Goal: Task Accomplishment & Management: Manage account settings

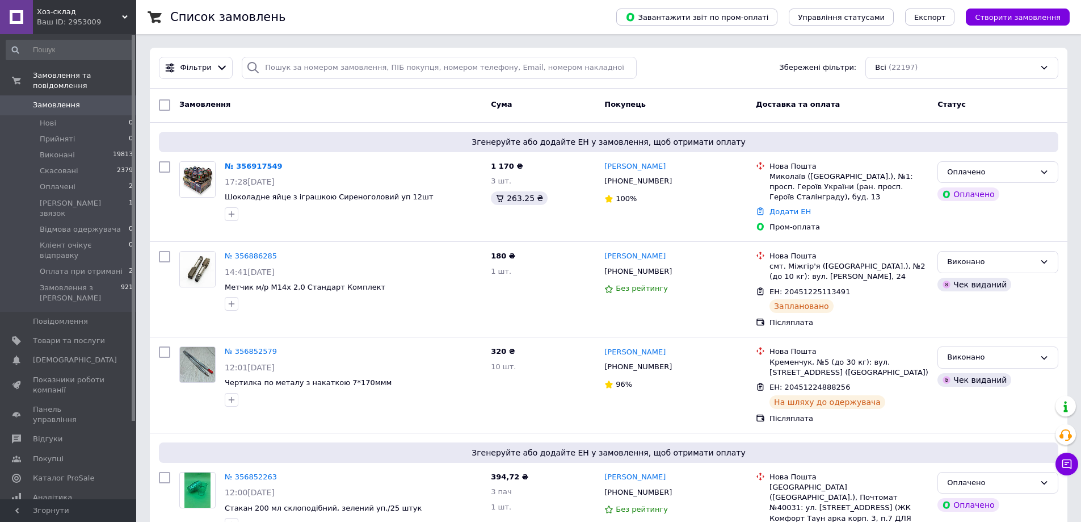
click at [118, 17] on div "Ваш ID: 2953009" at bounding box center [86, 22] width 99 height 10
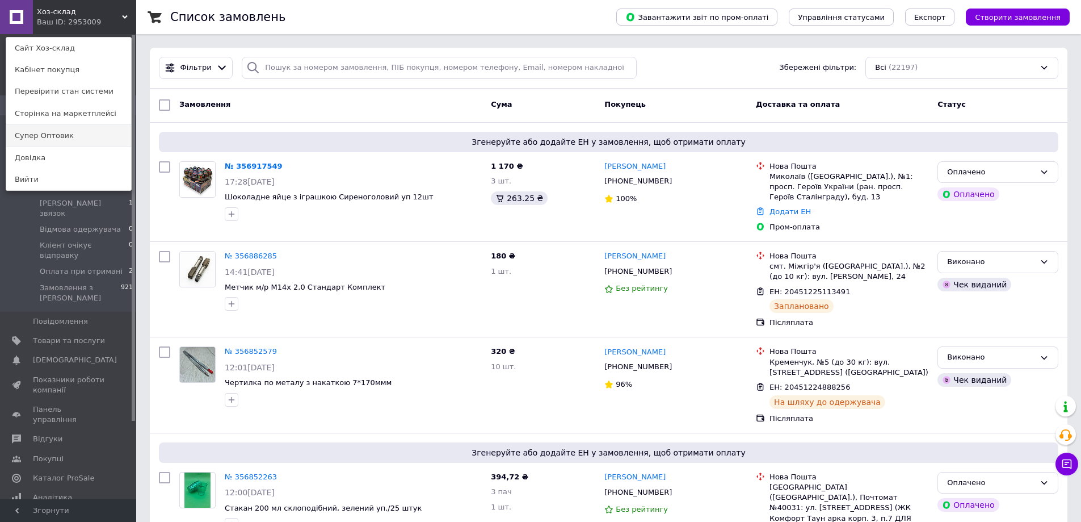
click at [88, 138] on link "Супер Оптовик" at bounding box center [68, 136] width 125 height 22
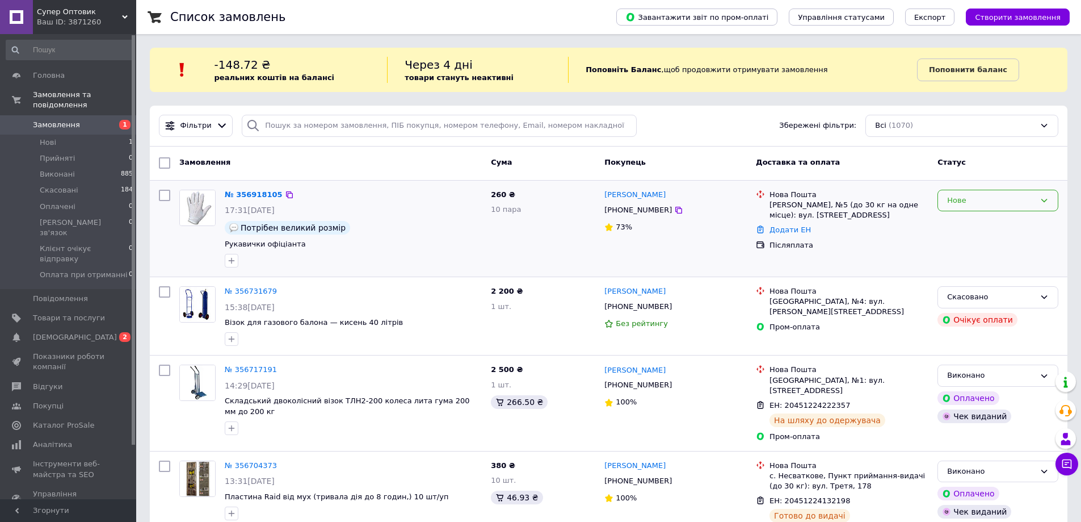
click at [987, 197] on div "Нове" at bounding box center [992, 201] width 88 height 12
click at [967, 225] on li "Прийнято" at bounding box center [998, 223] width 120 height 21
click at [98, 332] on span "[DEMOGRAPHIC_DATA]" at bounding box center [69, 337] width 72 height 10
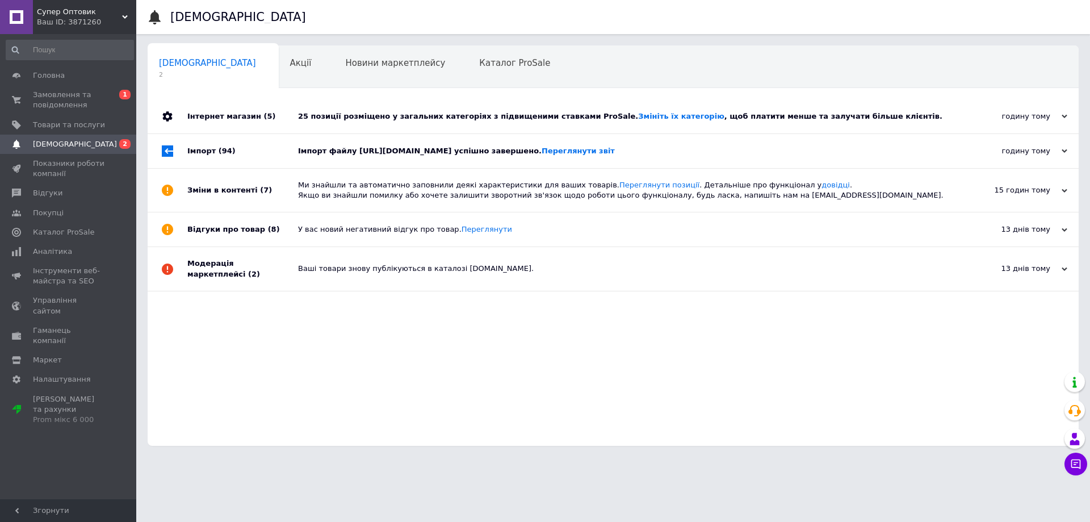
click at [474, 119] on div "25 позиції розміщено у загальних категоріях з підвищеними ставками ProSale. Змі…" at bounding box center [626, 116] width 656 height 10
click at [468, 116] on div "25 позиції розміщено у загальних категоріях з підвищеними ставками ProSale. Змі…" at bounding box center [626, 116] width 656 height 10
click at [446, 150] on div "Імпорт файлу https://vhozsklad.com.ua/products_feed.xml?hash_tag=e2f04876d075f1…" at bounding box center [626, 151] width 656 height 10
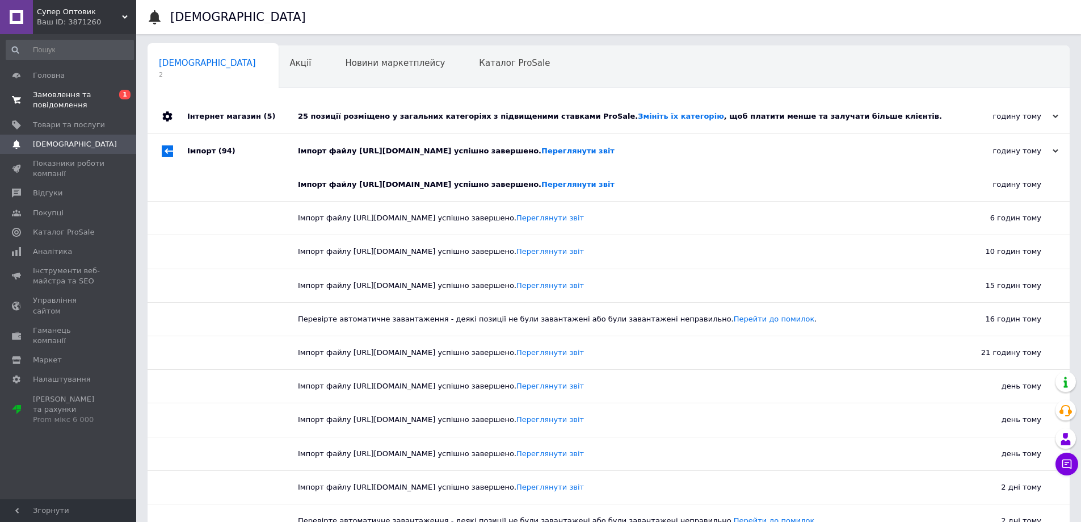
click at [91, 97] on span "Замовлення та повідомлення" at bounding box center [69, 100] width 72 height 20
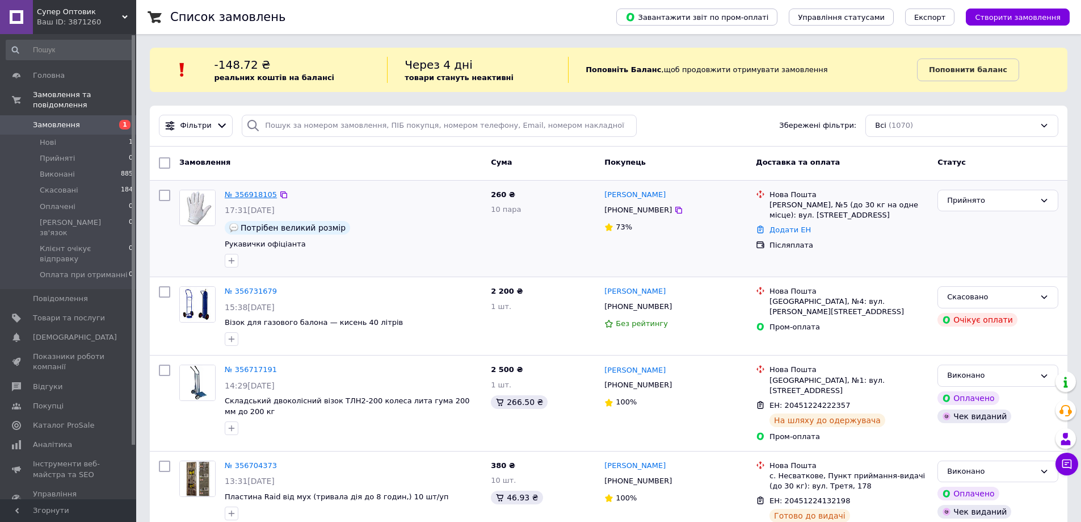
click at [266, 192] on link "№ 356918105" at bounding box center [251, 194] width 52 height 9
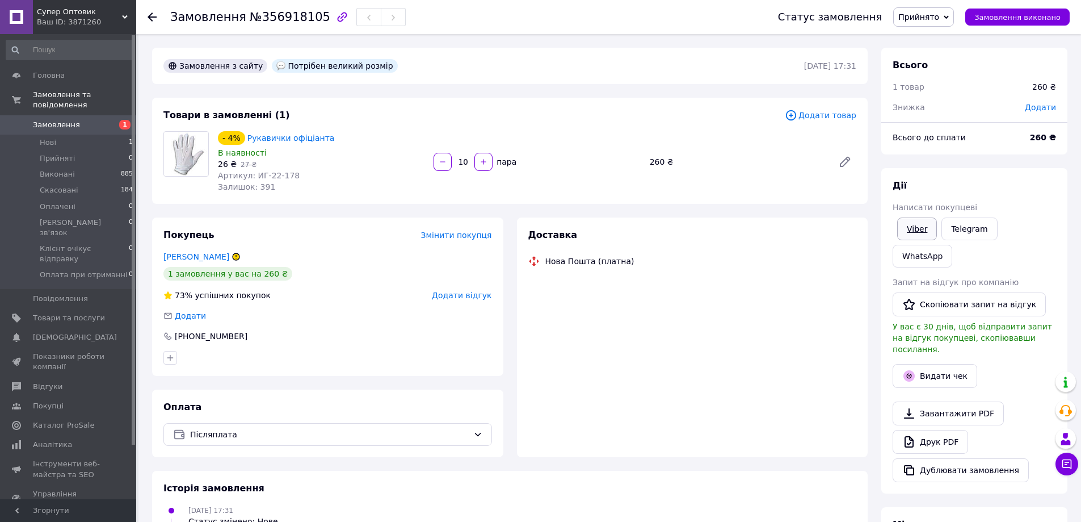
click at [914, 227] on link "Viber" at bounding box center [918, 228] width 40 height 23
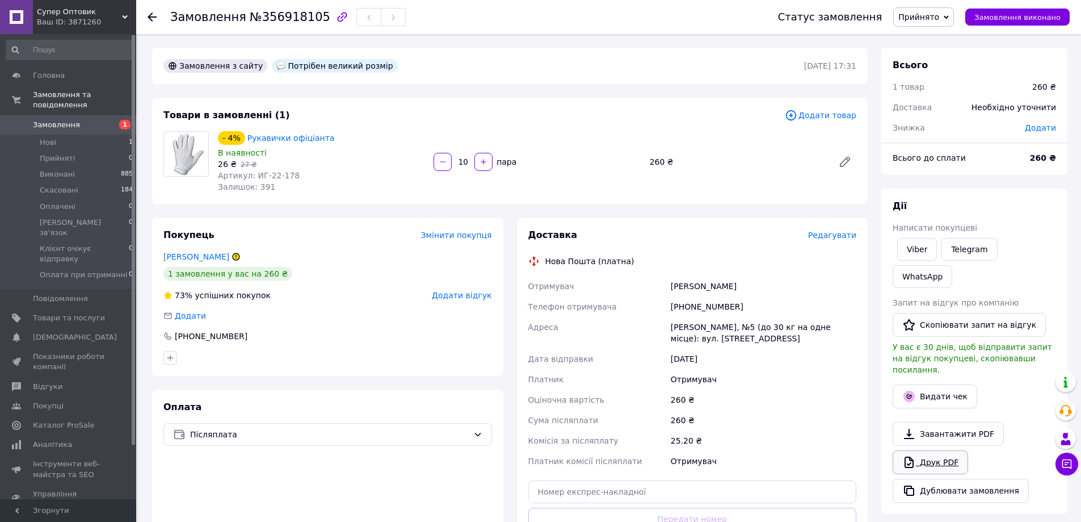
click at [937, 450] on link "Друк PDF" at bounding box center [931, 462] width 76 height 24
click at [940, 16] on span "Прийнято" at bounding box center [919, 16] width 41 height 9
click at [939, 110] on li "Клієнт очікує відправку" at bounding box center [946, 107] width 104 height 17
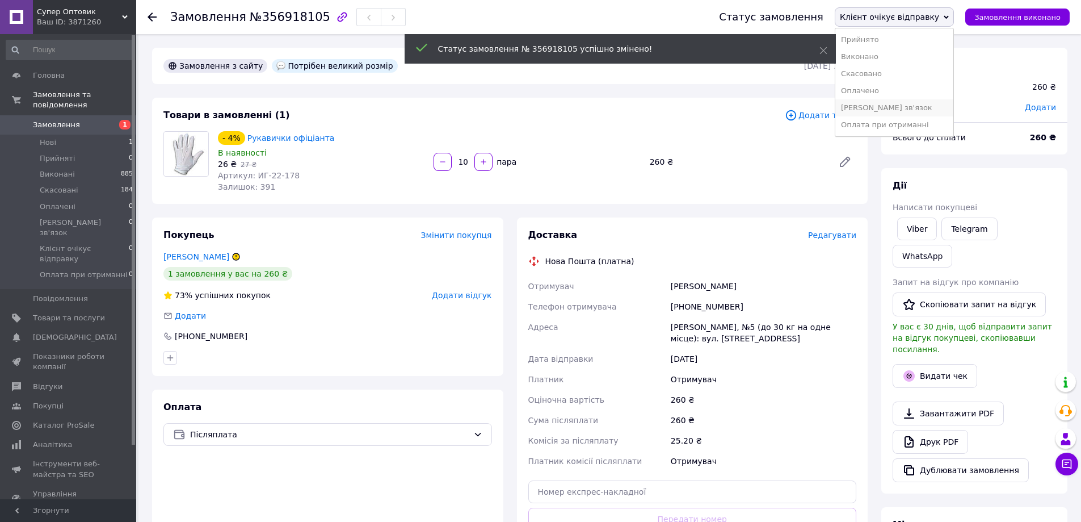
click at [890, 106] on li "Вайбер зв'язок" at bounding box center [895, 107] width 118 height 17
click at [40, 120] on span "Замовлення" at bounding box center [56, 125] width 47 height 10
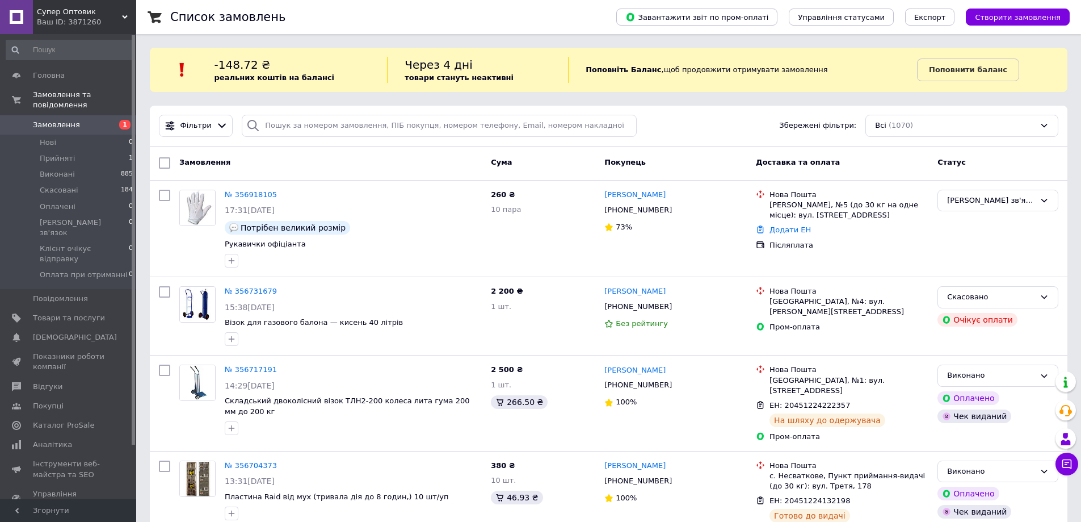
click at [112, 11] on span "Супер Оптовик" at bounding box center [79, 12] width 85 height 10
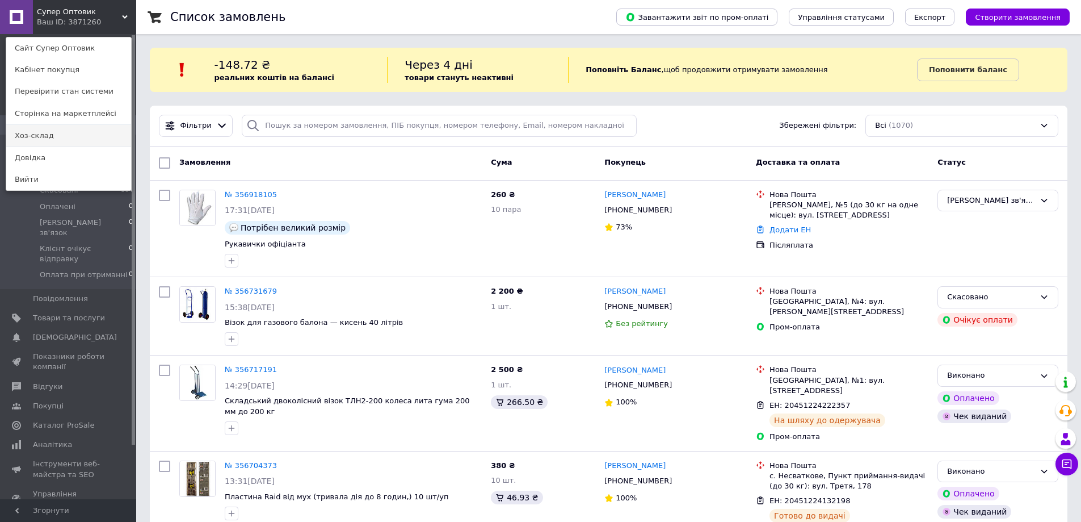
click at [65, 132] on link "Хоз-склад" at bounding box center [68, 136] width 125 height 22
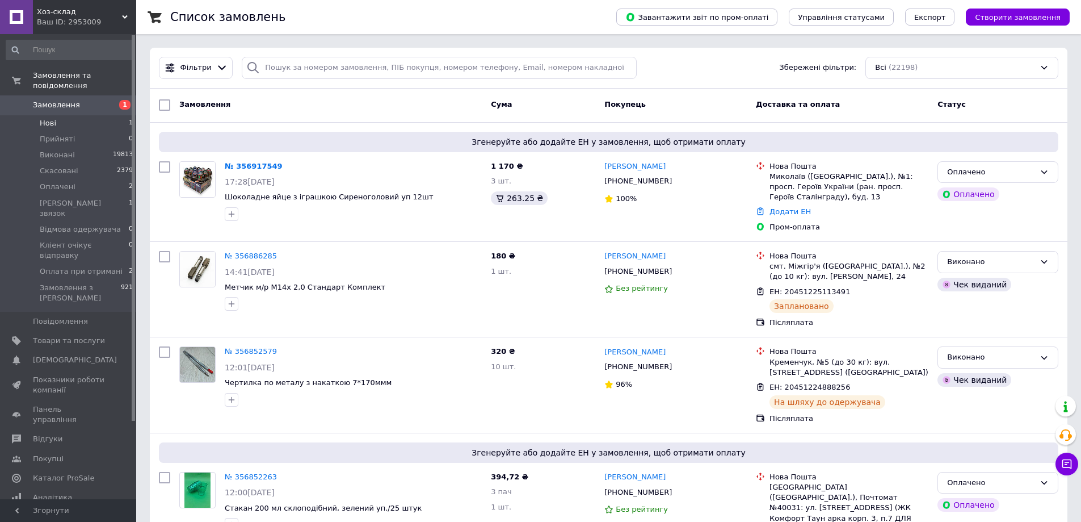
click at [91, 115] on li "Нові 1" at bounding box center [70, 123] width 140 height 16
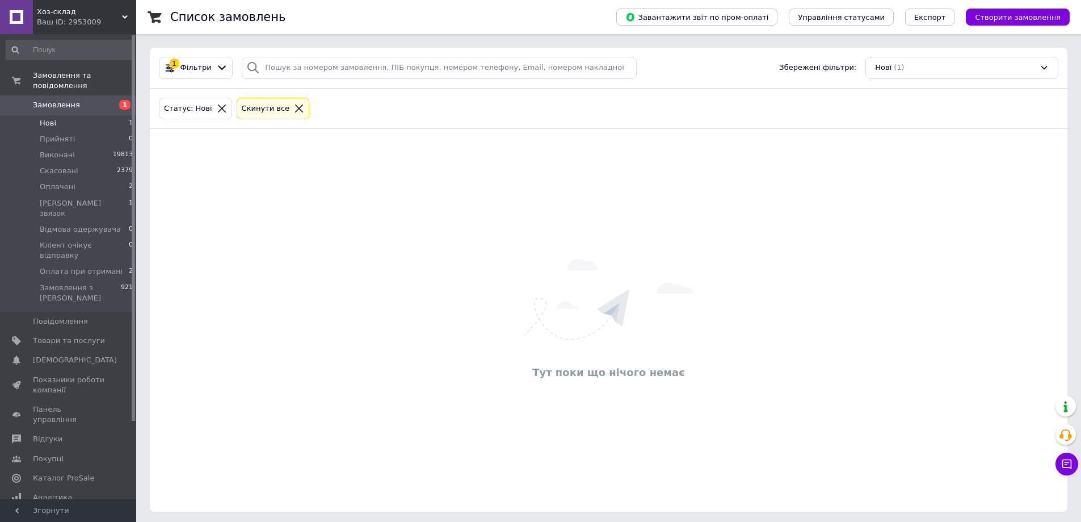
click at [97, 115] on li "Нові 1" at bounding box center [70, 123] width 140 height 16
click at [91, 100] on span "Замовлення" at bounding box center [69, 105] width 72 height 10
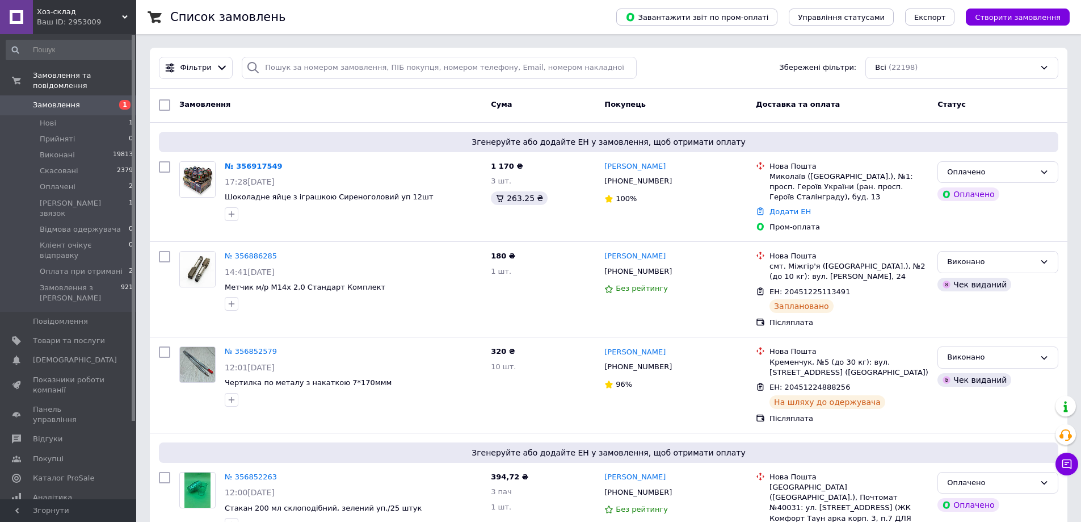
click at [85, 102] on link "Замовлення 1" at bounding box center [70, 104] width 140 height 19
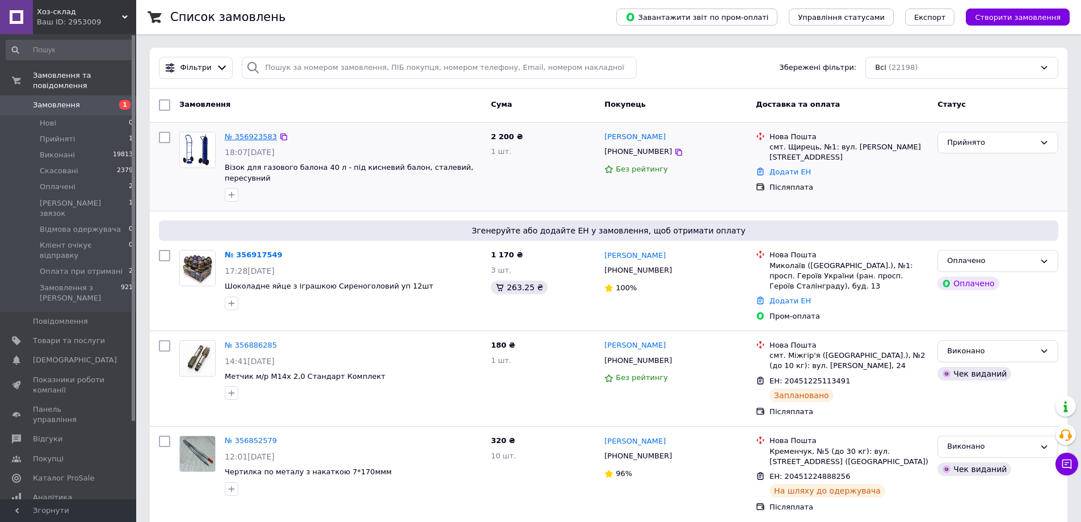
click at [249, 137] on link "№ 356923583" at bounding box center [251, 136] width 52 height 9
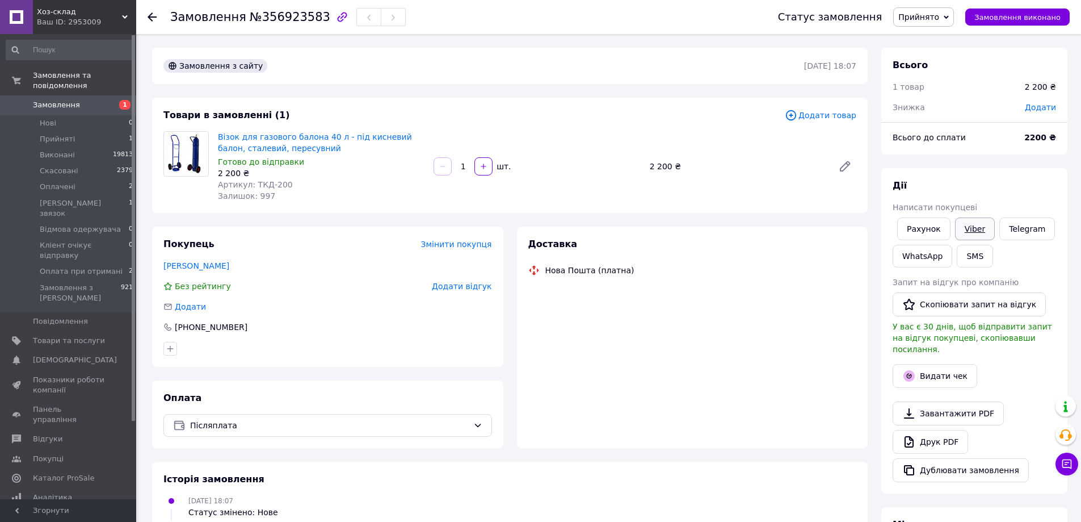
click at [970, 225] on link "Viber" at bounding box center [975, 228] width 40 height 23
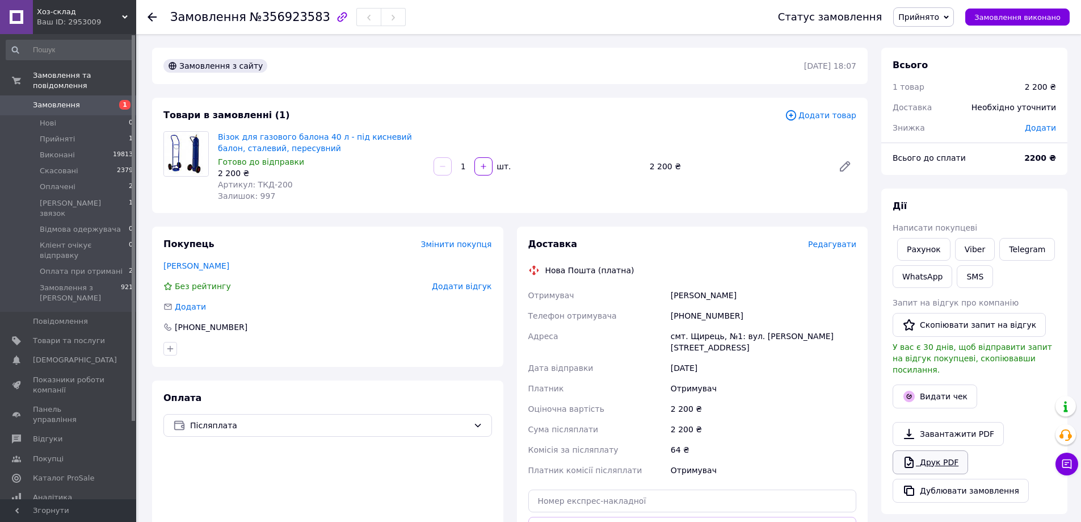
click at [940, 450] on link "Друк PDF" at bounding box center [931, 462] width 76 height 24
click at [974, 252] on link "Viber" at bounding box center [975, 249] width 40 height 23
click at [845, 317] on div "+380977488451" at bounding box center [764, 315] width 190 height 20
drag, startPoint x: 731, startPoint y: 317, endPoint x: 686, endPoint y: 317, distance: 45.4
click at [686, 317] on div "+380977488451" at bounding box center [764, 315] width 190 height 20
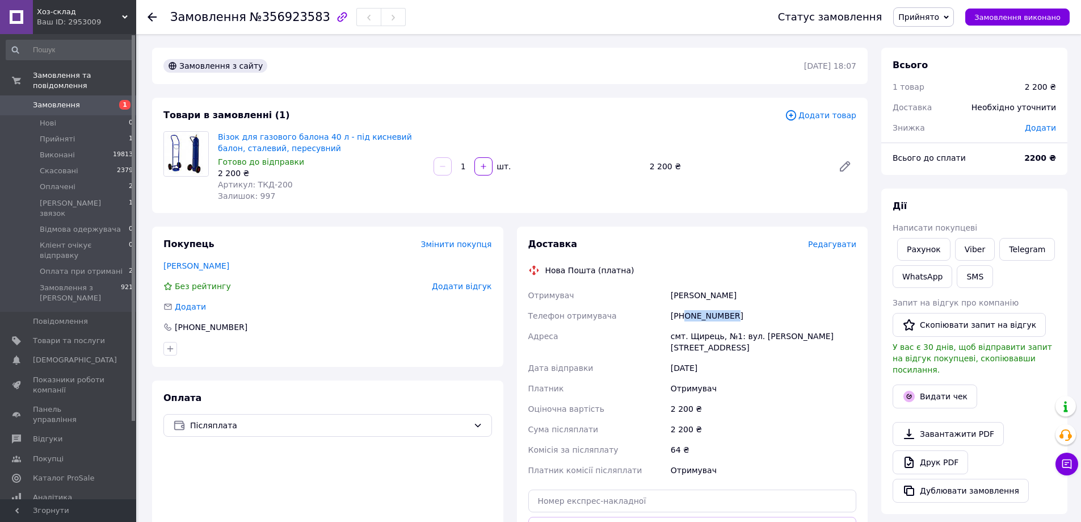
copy div "0977488451"
drag, startPoint x: 718, startPoint y: 296, endPoint x: 577, endPoint y: 282, distance: 142.1
click at [579, 297] on div "Отримувач Мороз Іван Телефон отримувача +380977488451 Адреса смт. Щирець, №1: в…" at bounding box center [692, 382] width 333 height 195
copy div "Отримувач Мороз Іван"
drag, startPoint x: 689, startPoint y: 334, endPoint x: 716, endPoint y: 336, distance: 27.3
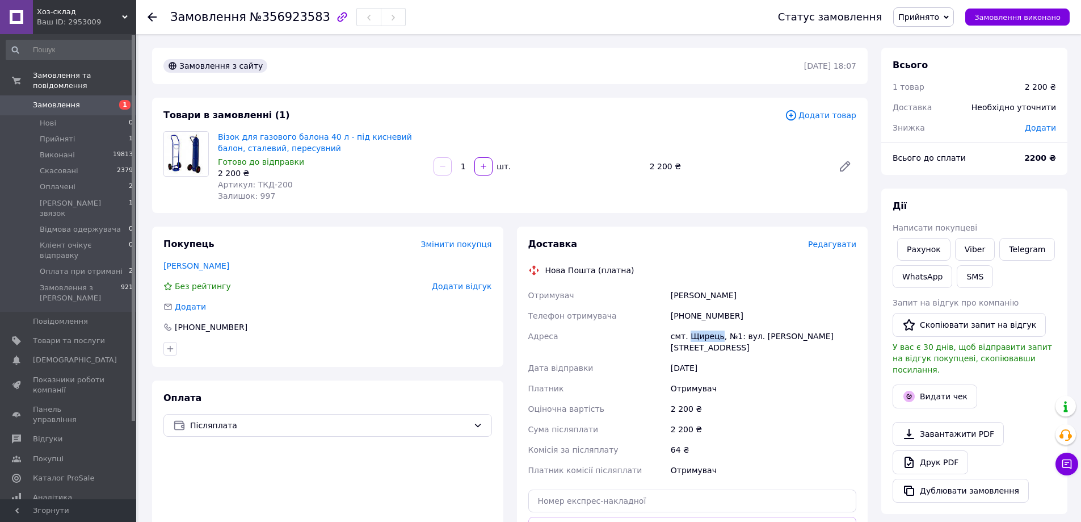
click at [716, 336] on div "смт. Щирець, №1: вул. [PERSON_NAME][STREET_ADDRESS]" at bounding box center [764, 342] width 190 height 32
copy div "Щирець"
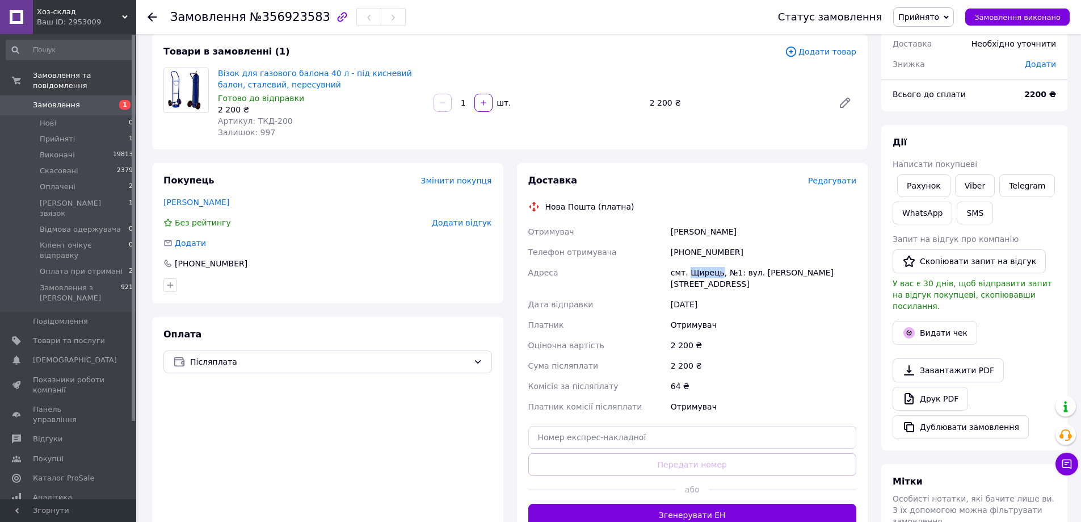
scroll to position [170, 0]
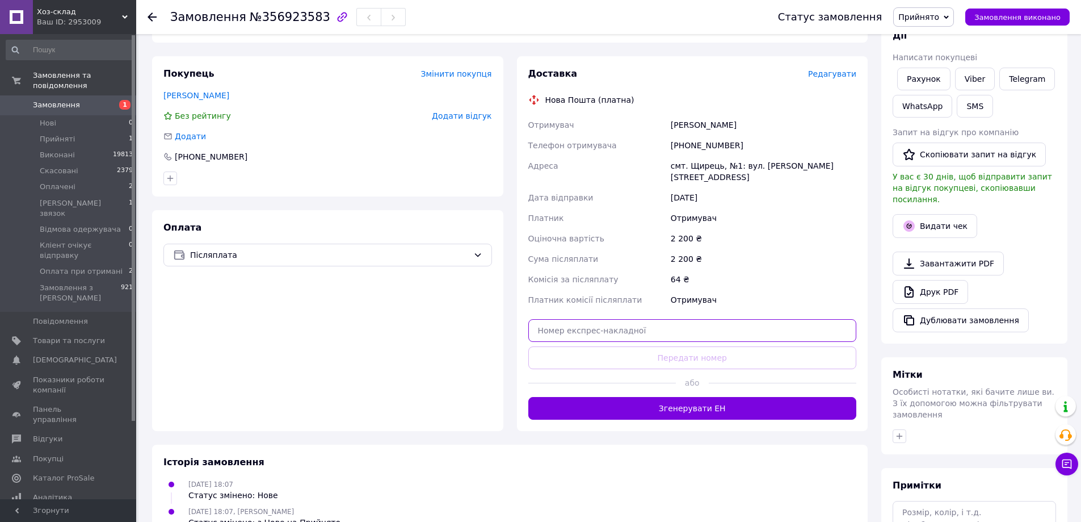
click at [661, 320] on input "text" at bounding box center [693, 330] width 329 height 23
paste input "20451225355283"
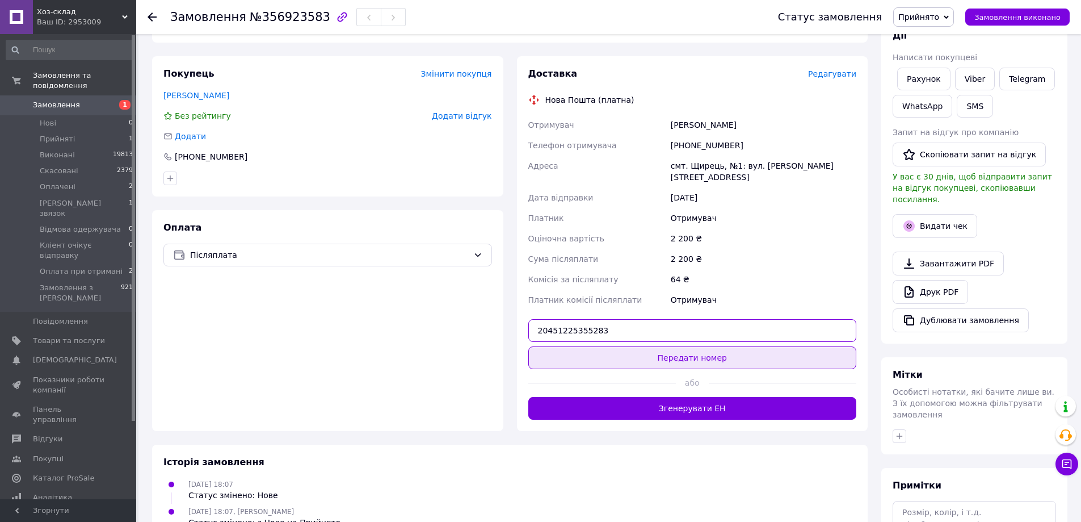
type input "20451225355283"
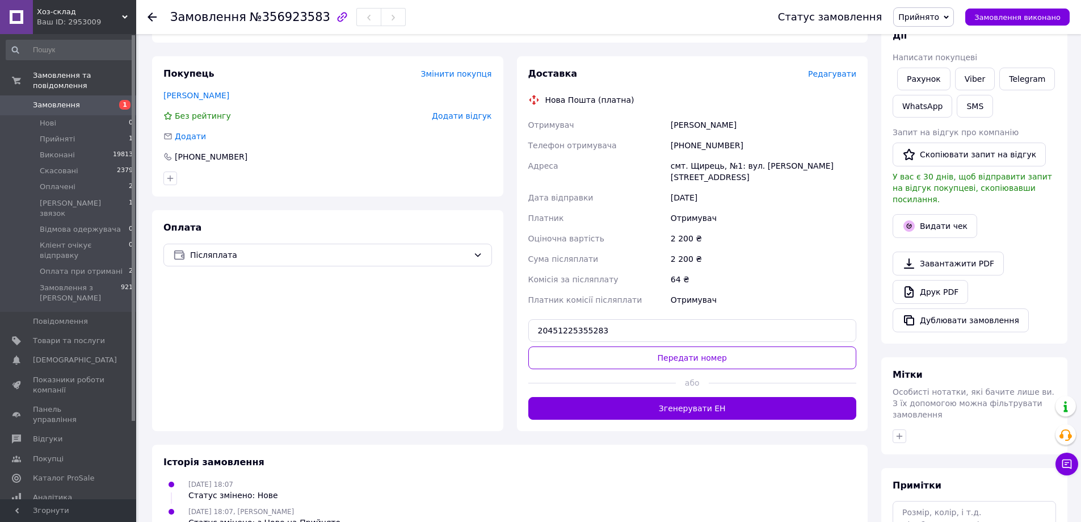
drag, startPoint x: 680, startPoint y: 342, endPoint x: 751, endPoint y: 323, distance: 73.9
click at [684, 346] on button "Передати номер" at bounding box center [693, 357] width 329 height 23
click at [942, 214] on button "Видати чек" at bounding box center [935, 226] width 85 height 24
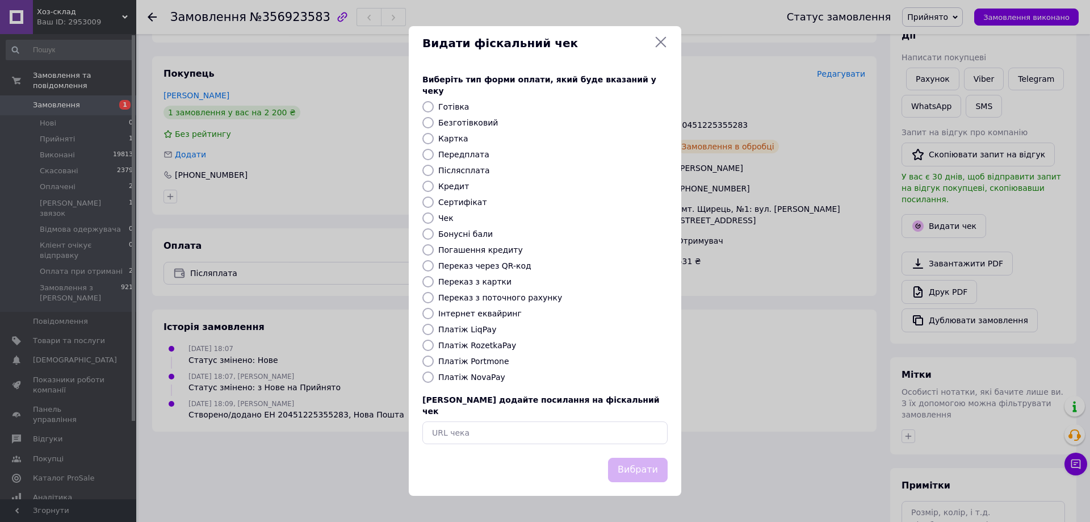
click at [454, 127] on label "Безготівковий" at bounding box center [468, 122] width 60 height 9
click at [434, 127] on input "Безготівковий" at bounding box center [427, 122] width 11 height 11
radio input "true"
click at [626, 460] on button "Вибрати" at bounding box center [638, 470] width 60 height 24
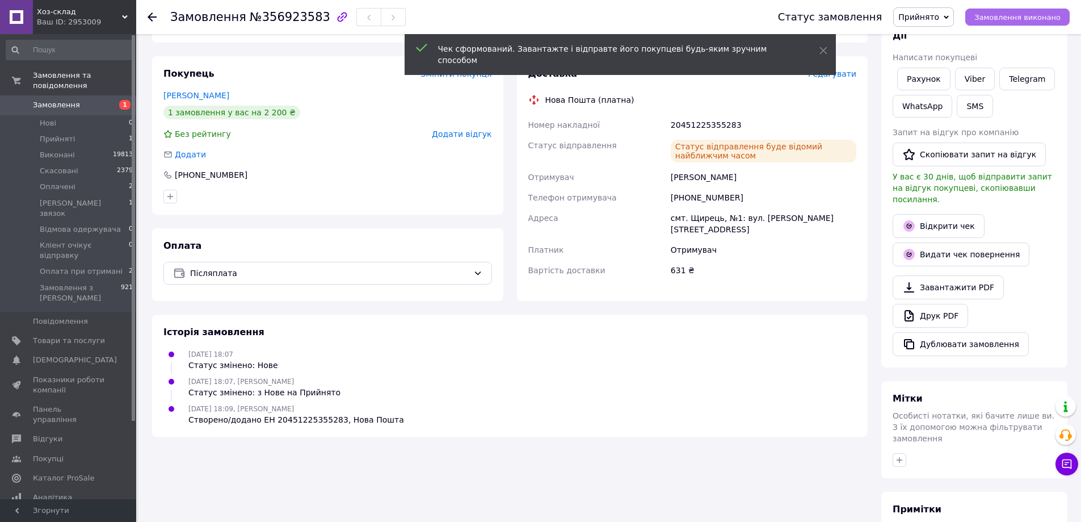
click at [1025, 13] on span "Замовлення виконано" at bounding box center [1018, 17] width 86 height 9
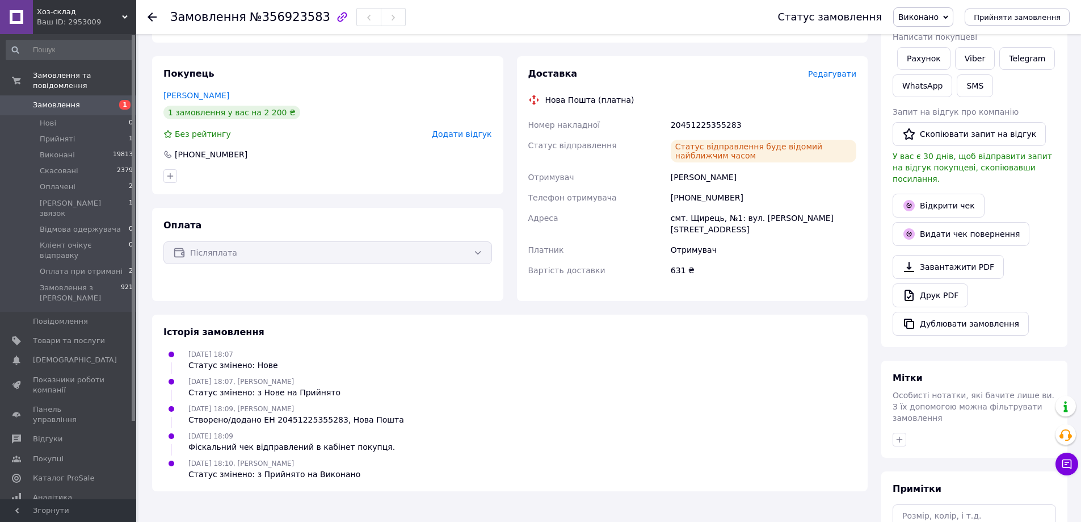
click at [97, 100] on span "Замовлення" at bounding box center [69, 105] width 72 height 10
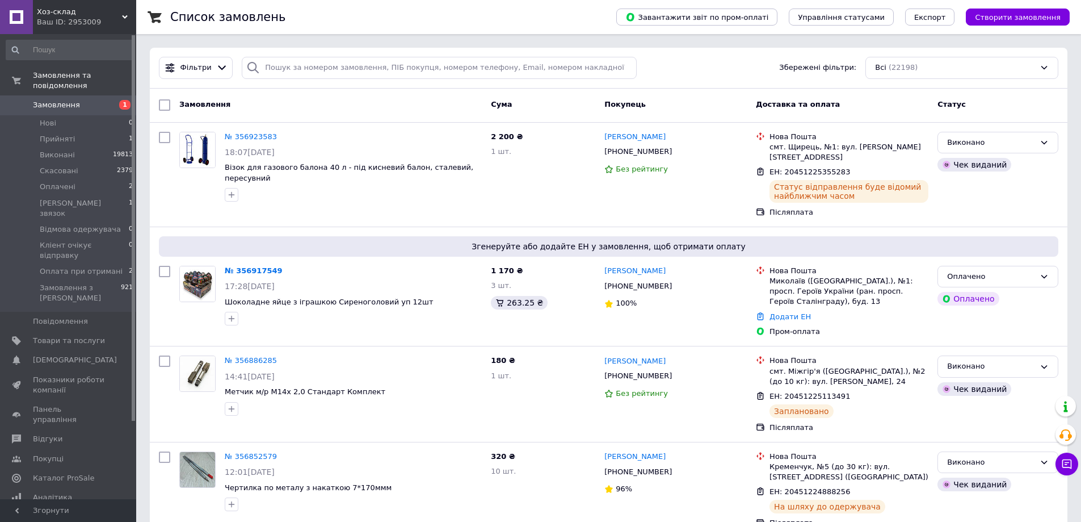
click at [107, 100] on span "1" at bounding box center [120, 105] width 31 height 10
drag, startPoint x: 90, startPoint y: 97, endPoint x: 266, endPoint y: 47, distance: 182.2
click at [90, 100] on span "Замовлення" at bounding box center [69, 105] width 72 height 10
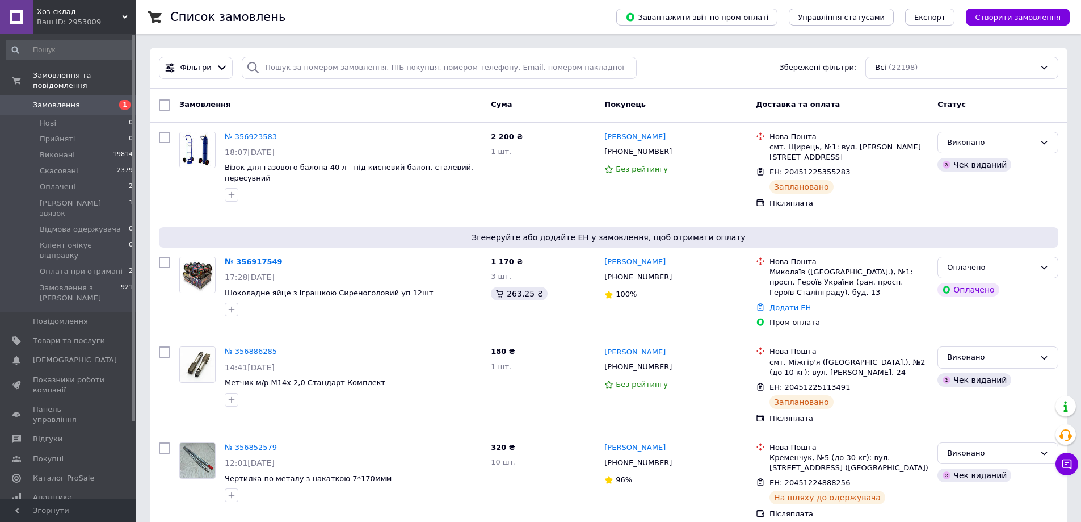
click at [70, 100] on span "Замовлення" at bounding box center [56, 105] width 47 height 10
click at [73, 100] on span "Замовлення" at bounding box center [56, 105] width 47 height 10
click at [158, 197] on div at bounding box center [164, 170] width 20 height 86
click at [94, 100] on span "Замовлення" at bounding box center [69, 105] width 72 height 10
